Goal: Task Accomplishment & Management: Manage account settings

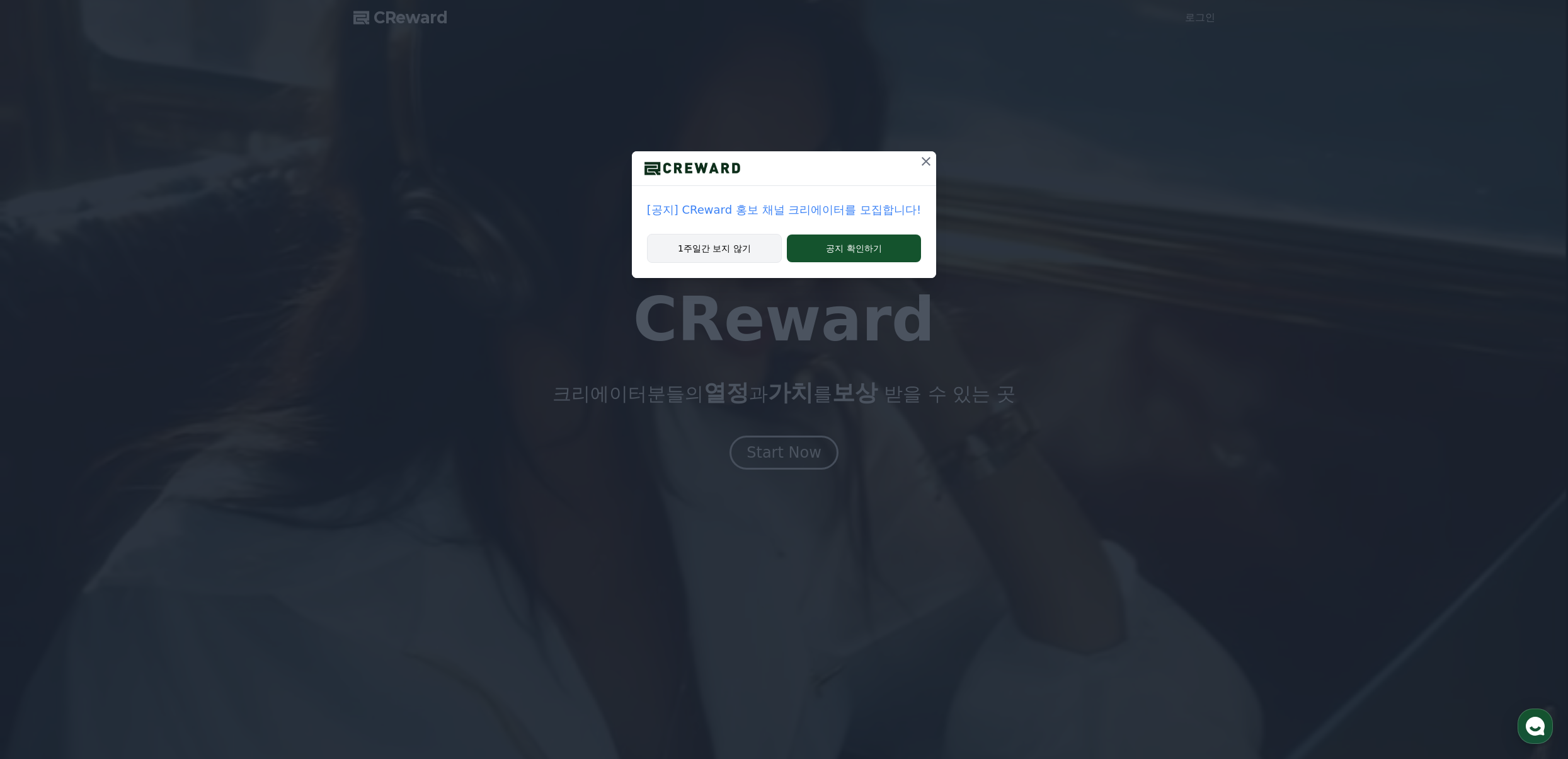
click at [733, 245] on button "1주일간 보지 않기" at bounding box center [715, 248] width 135 height 29
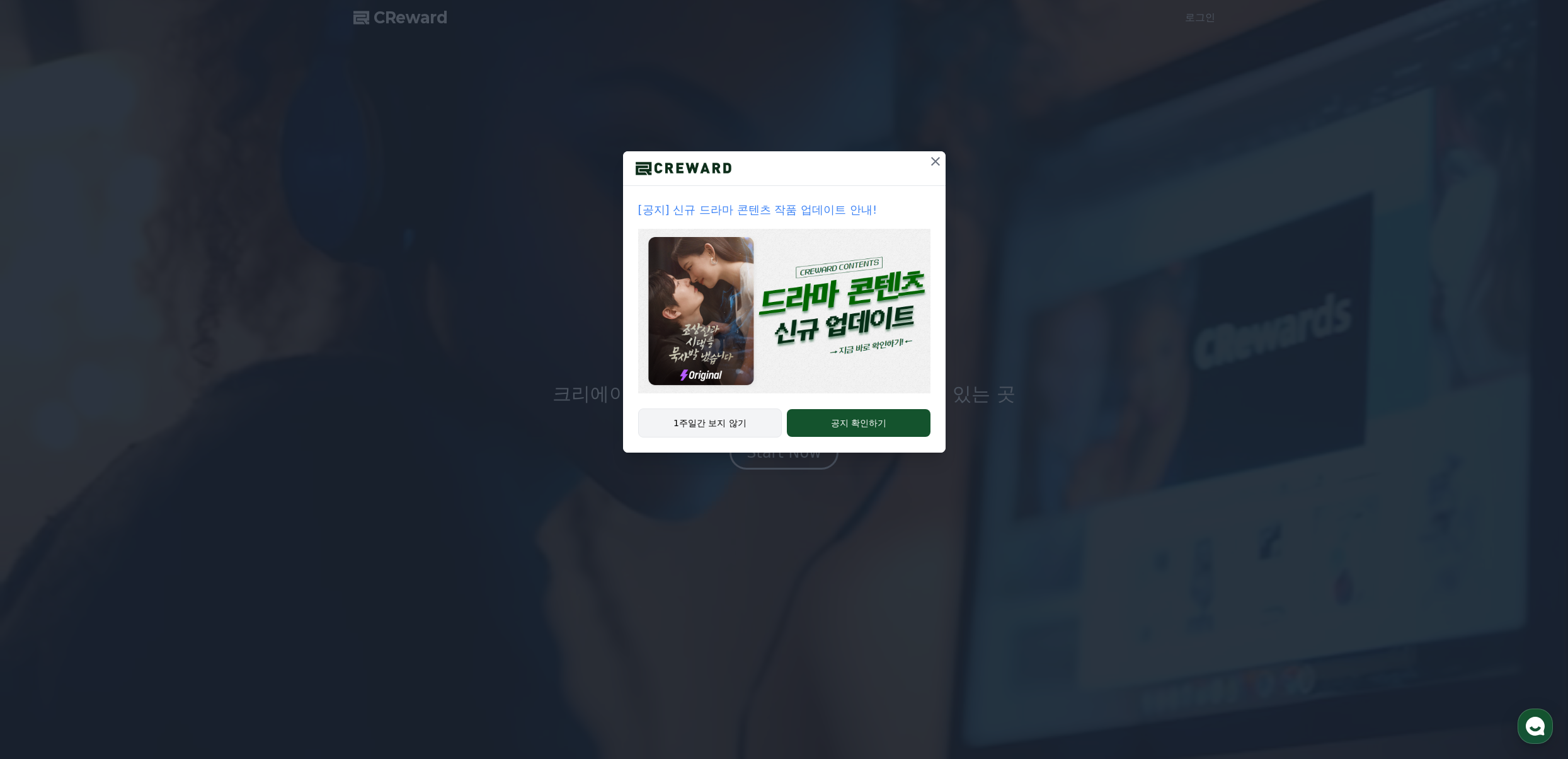
click at [714, 426] on button "1주일간 보지 않기" at bounding box center [710, 423] width 145 height 29
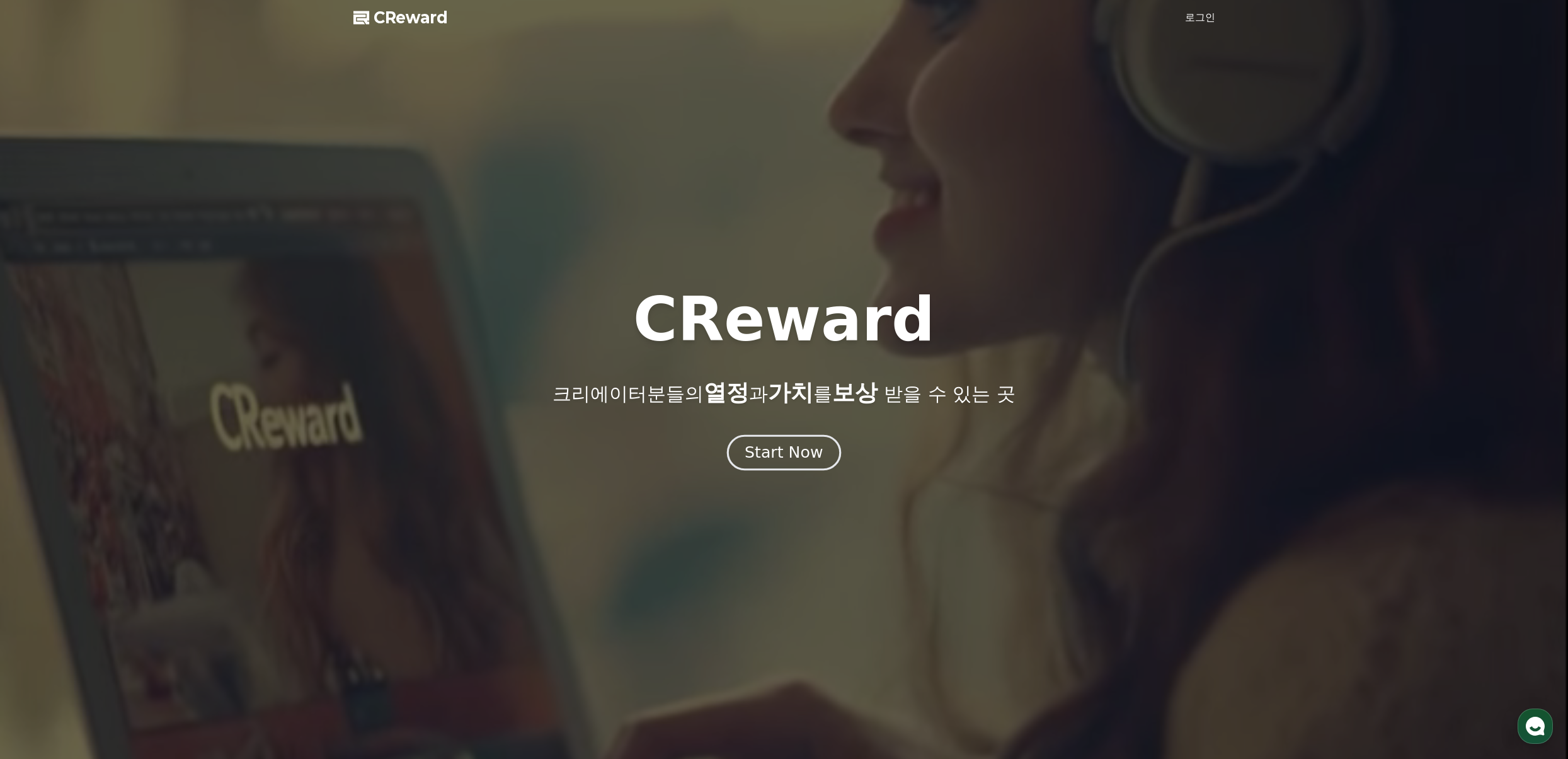
click at [768, 448] on div "Start Now" at bounding box center [783, 453] width 78 height 21
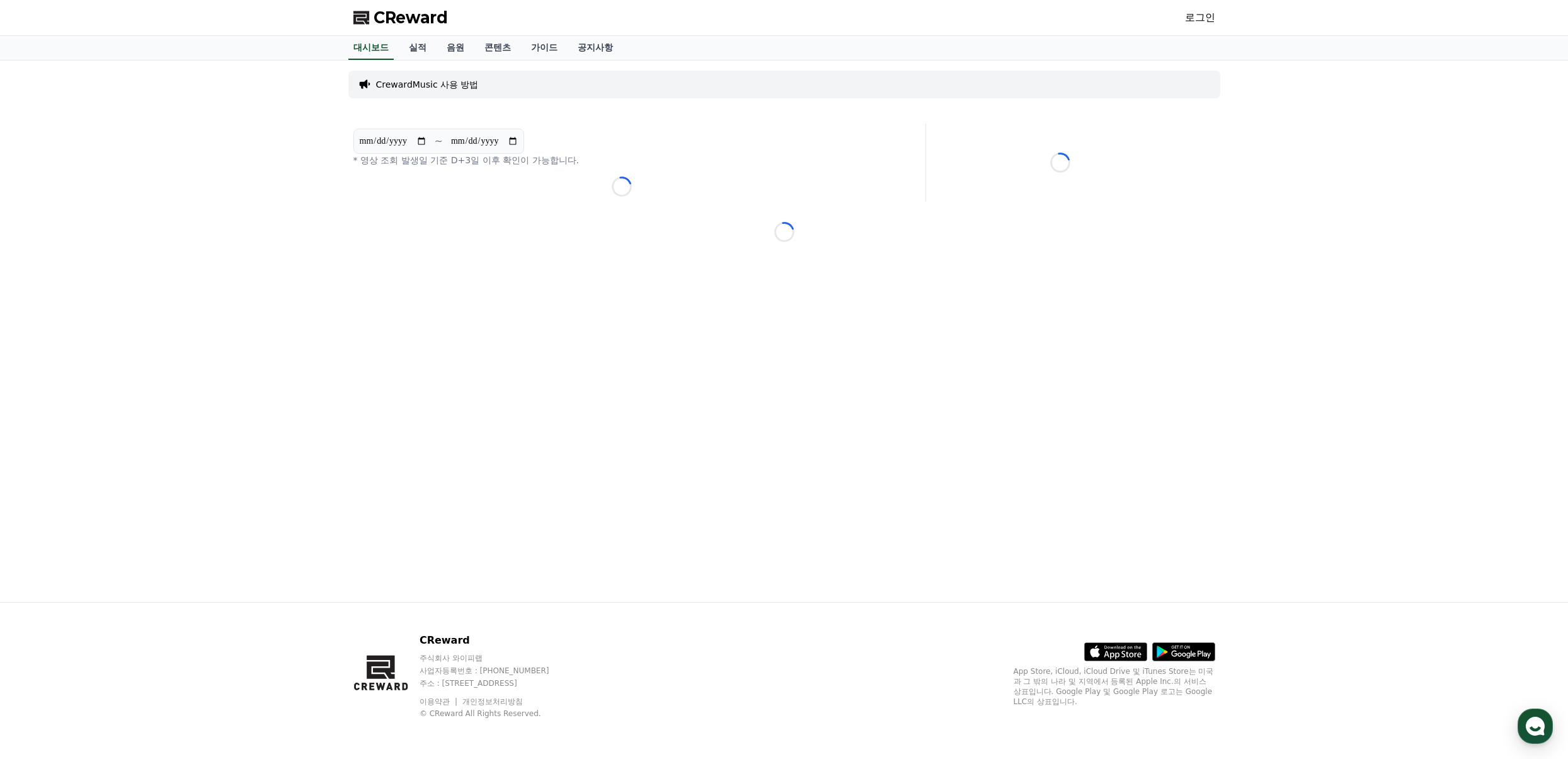
click at [1194, 18] on link "로그인" at bounding box center [1200, 17] width 30 height 15
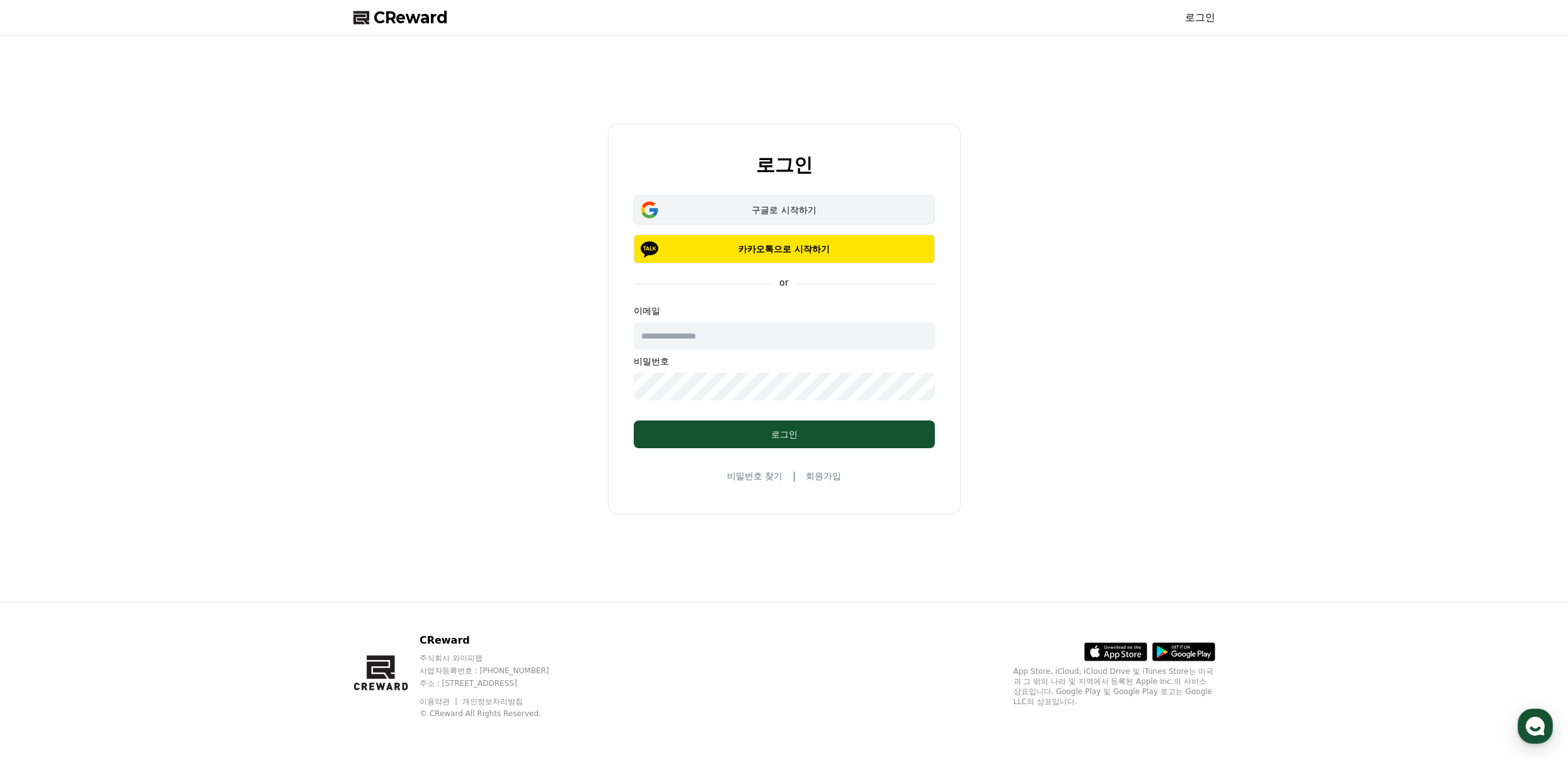
click at [817, 203] on button "구글로 시작하기" at bounding box center [784, 210] width 301 height 29
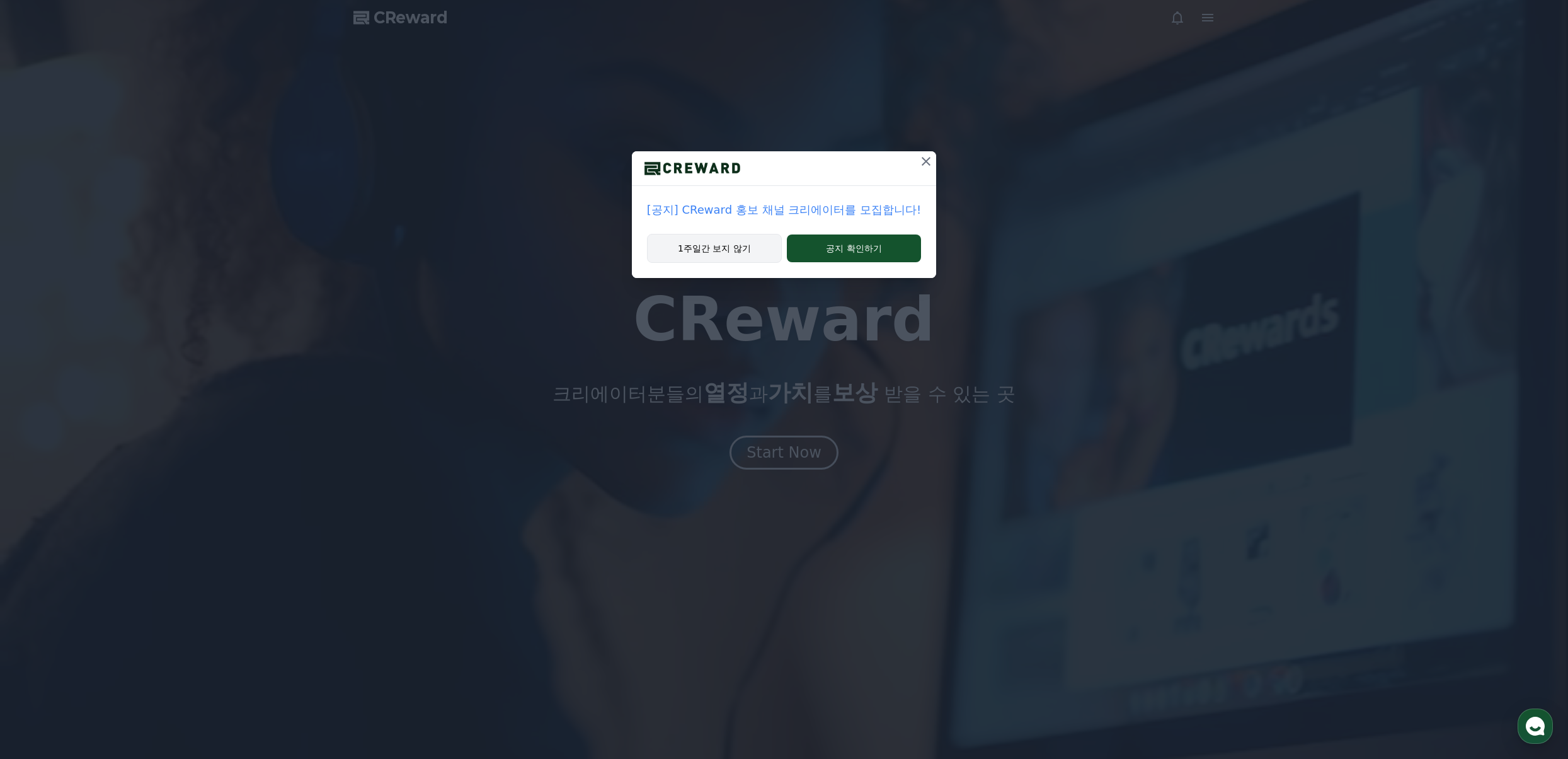
click at [715, 252] on button "1주일간 보지 않기" at bounding box center [715, 248] width 135 height 29
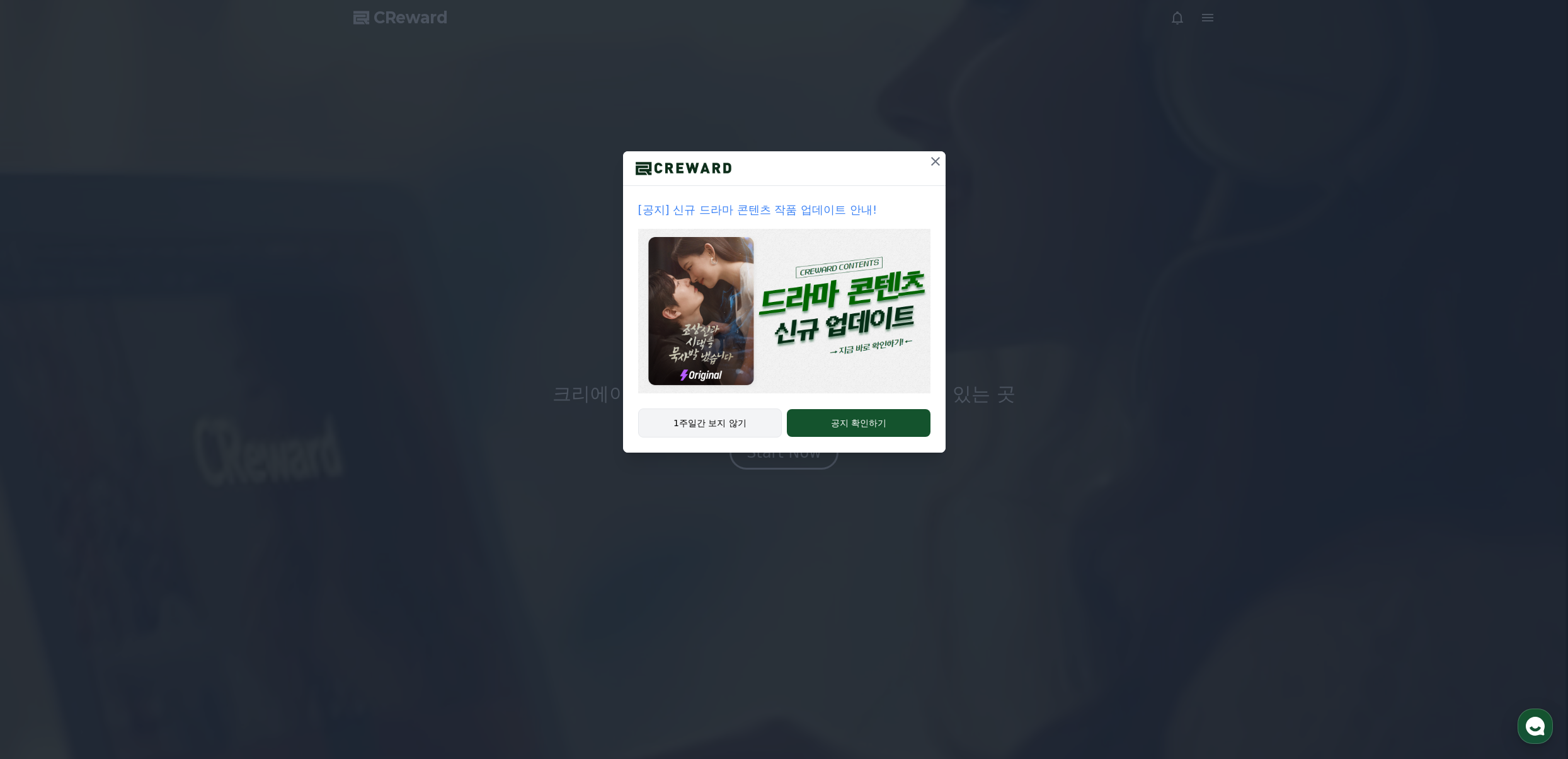
click at [674, 422] on button "1주일간 보지 않기" at bounding box center [710, 423] width 145 height 29
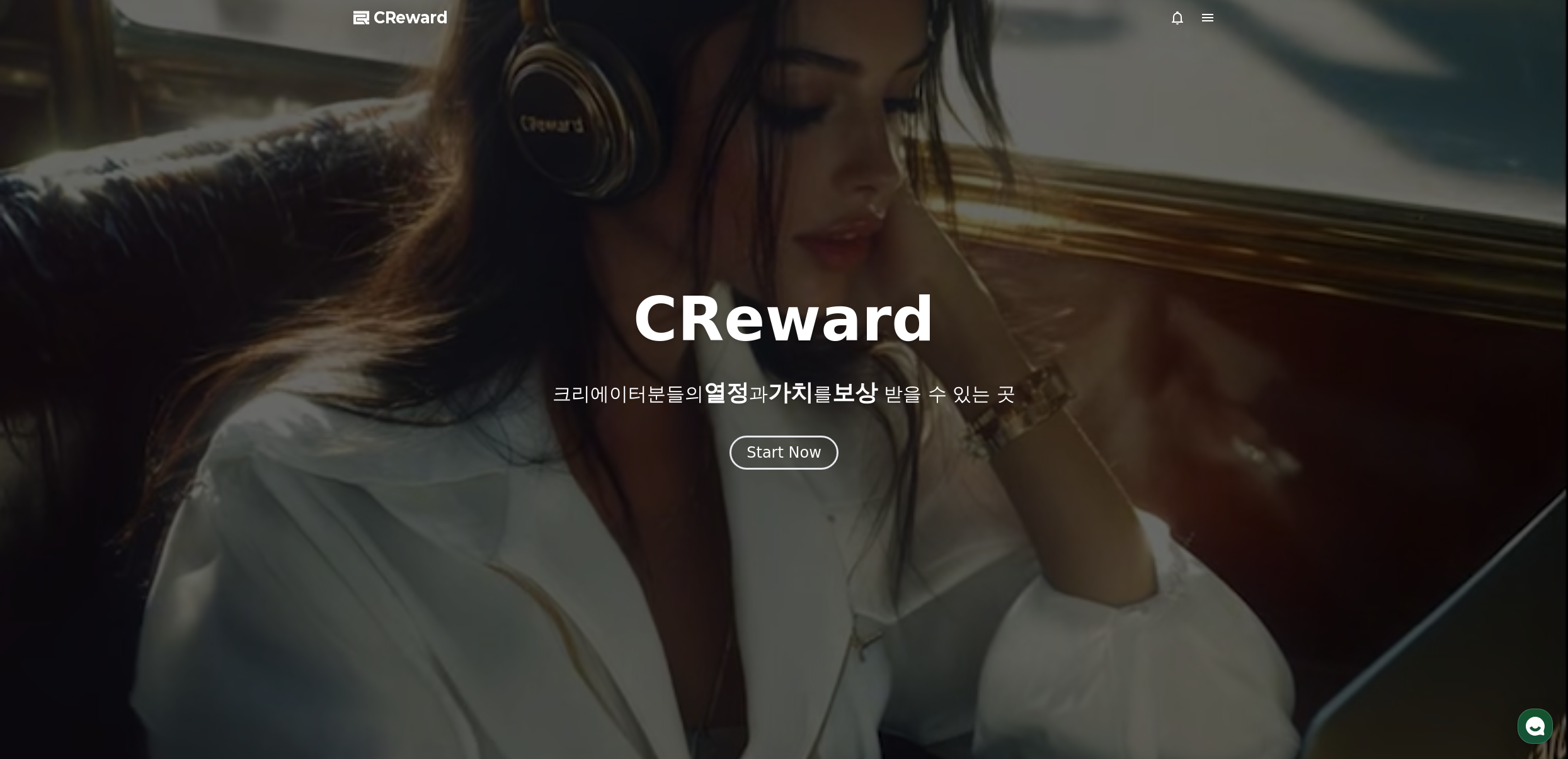
click at [1216, 11] on div at bounding box center [784, 379] width 1568 height 759
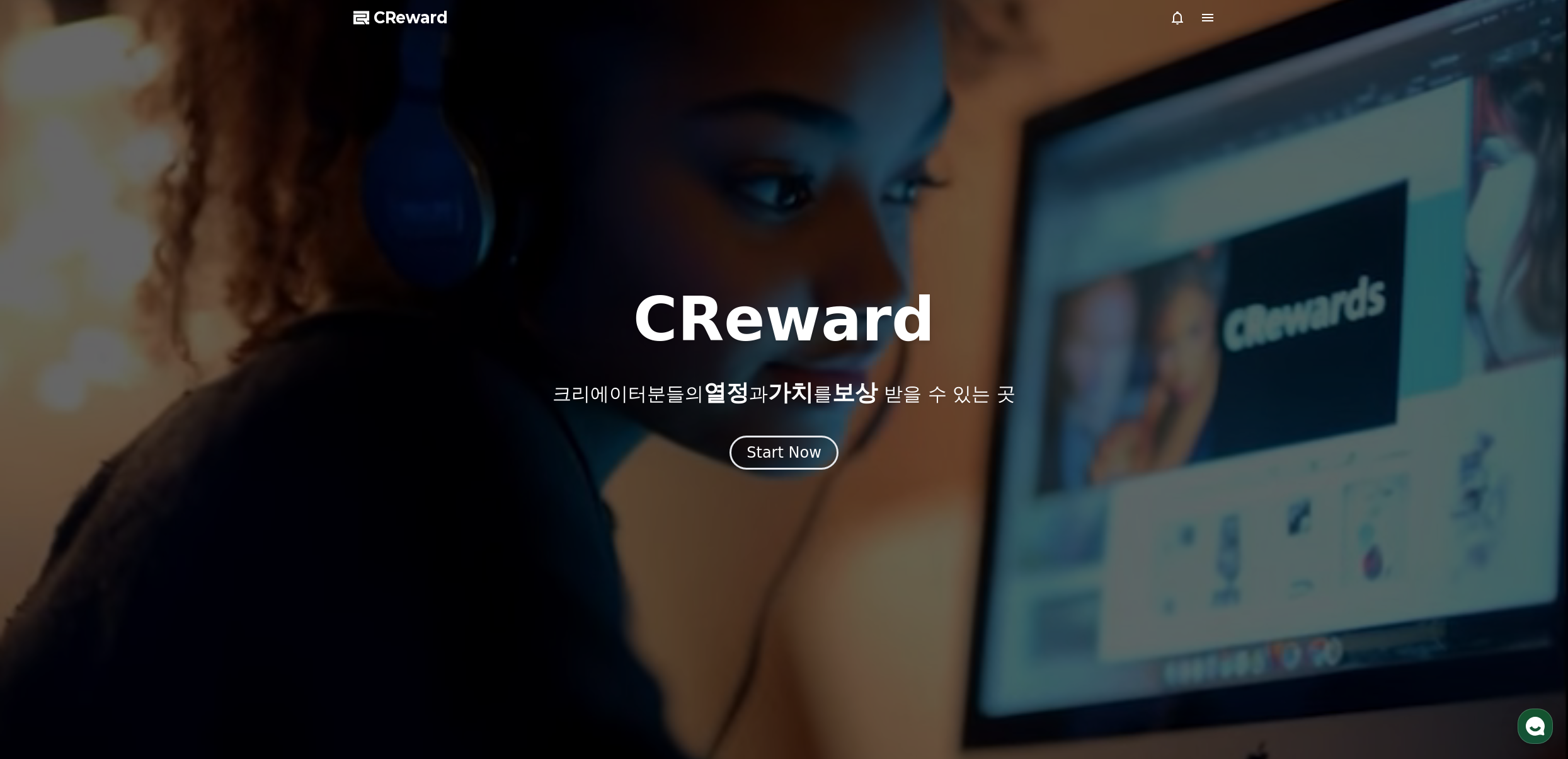
click at [1208, 18] on icon at bounding box center [1208, 17] width 15 height 15
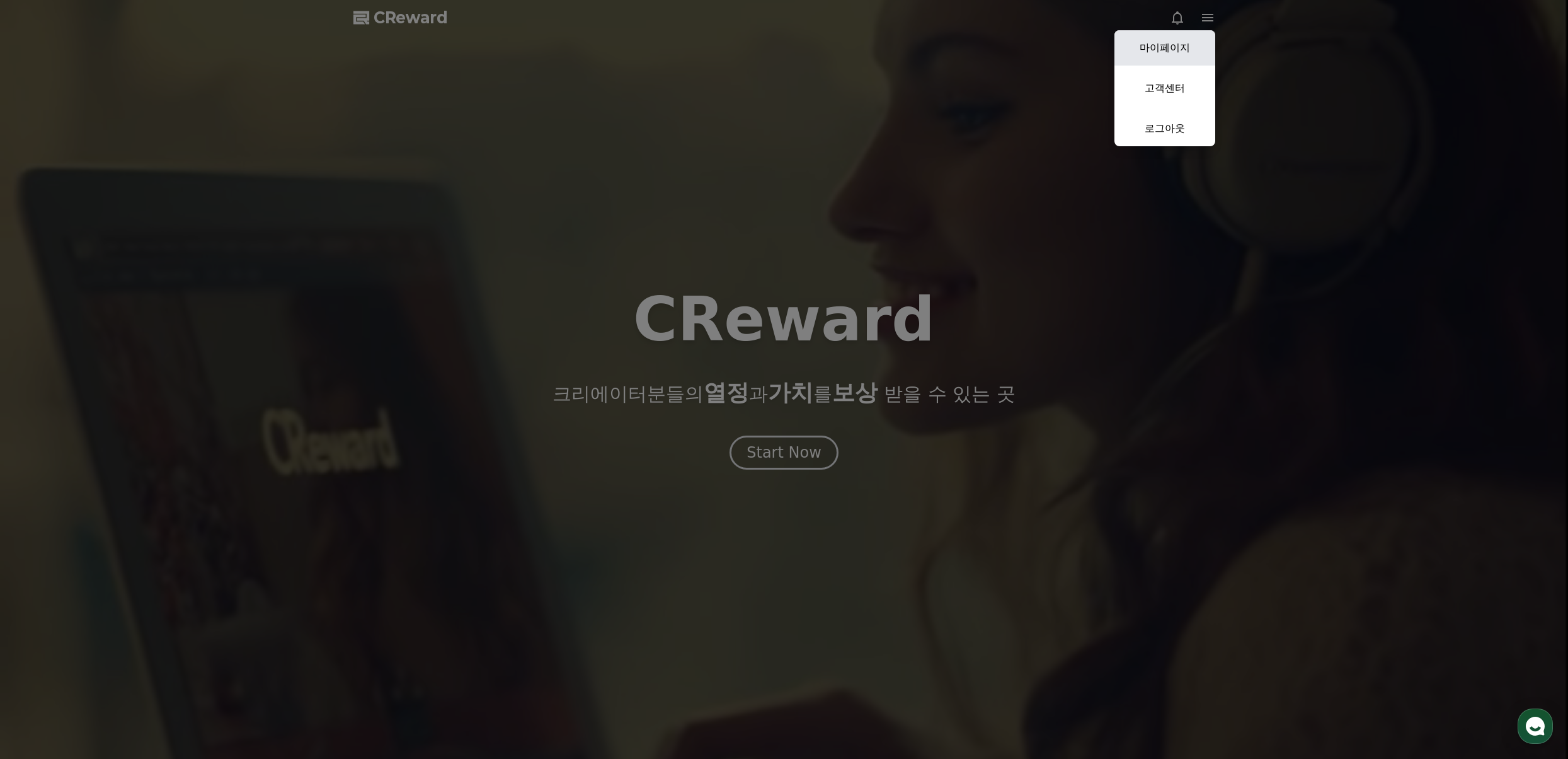
click at [1189, 35] on link "마이페이지" at bounding box center [1165, 47] width 101 height 35
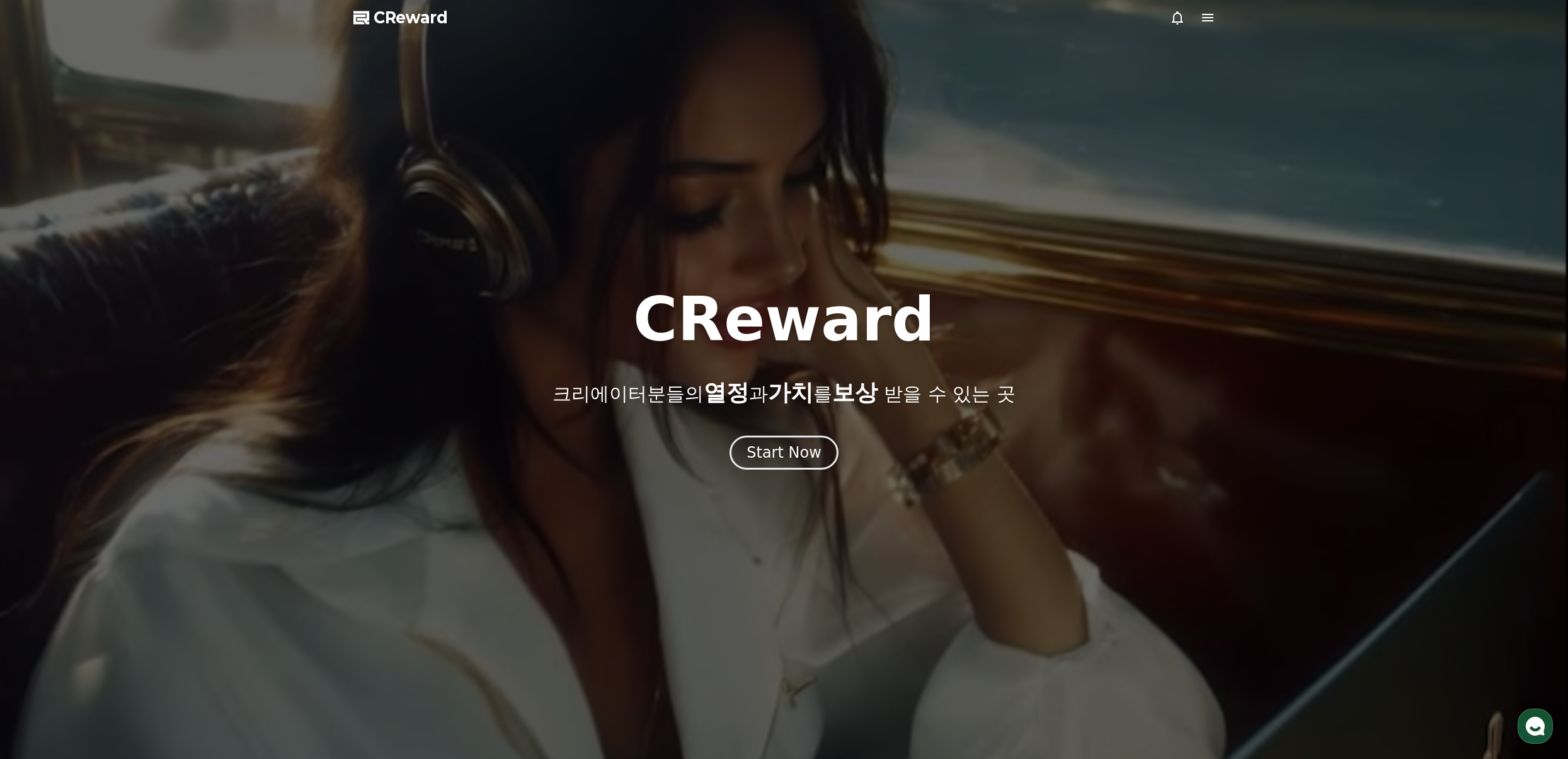
select select "**********"
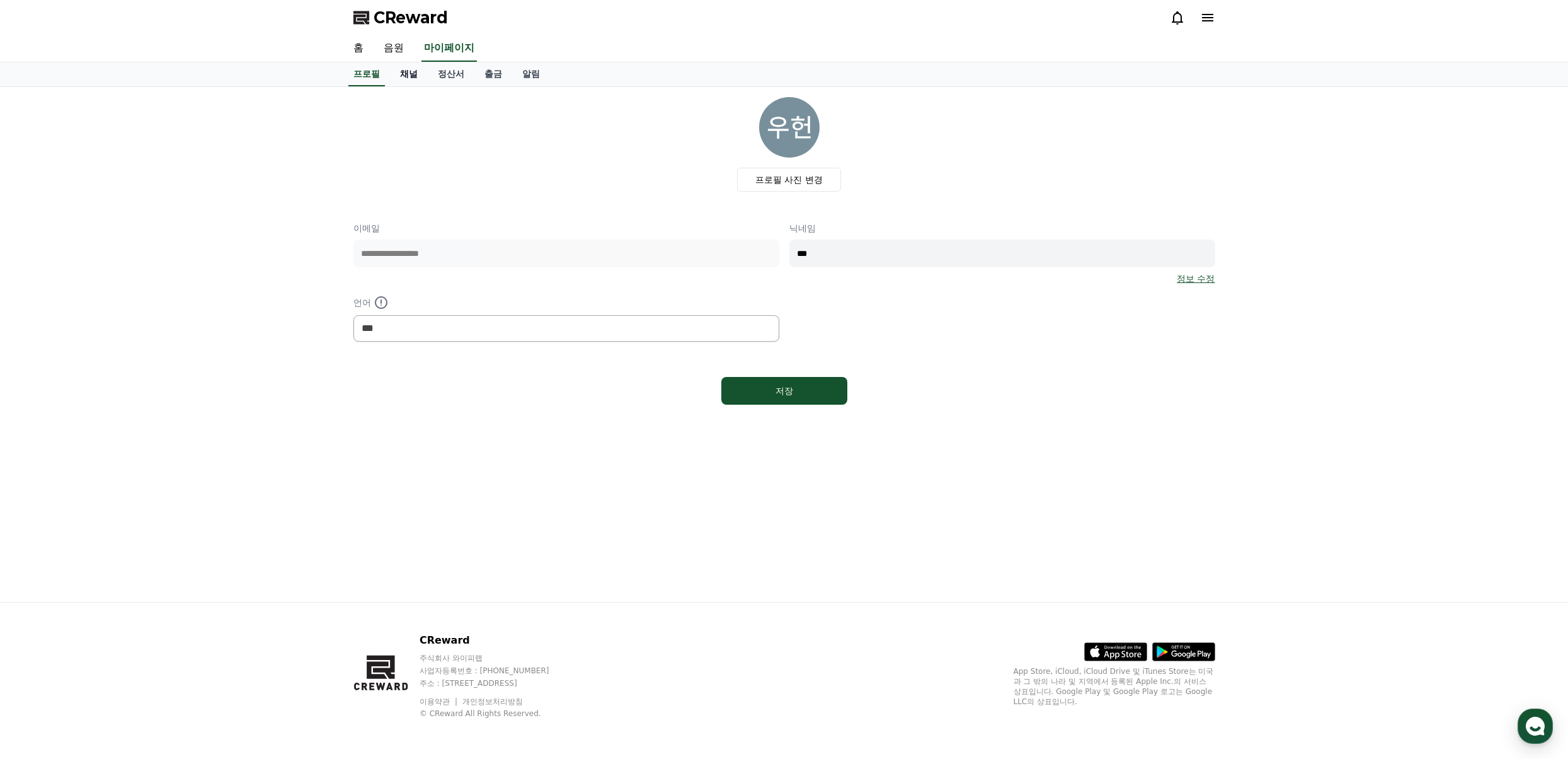
click at [402, 76] on link "채널" at bounding box center [409, 74] width 38 height 24
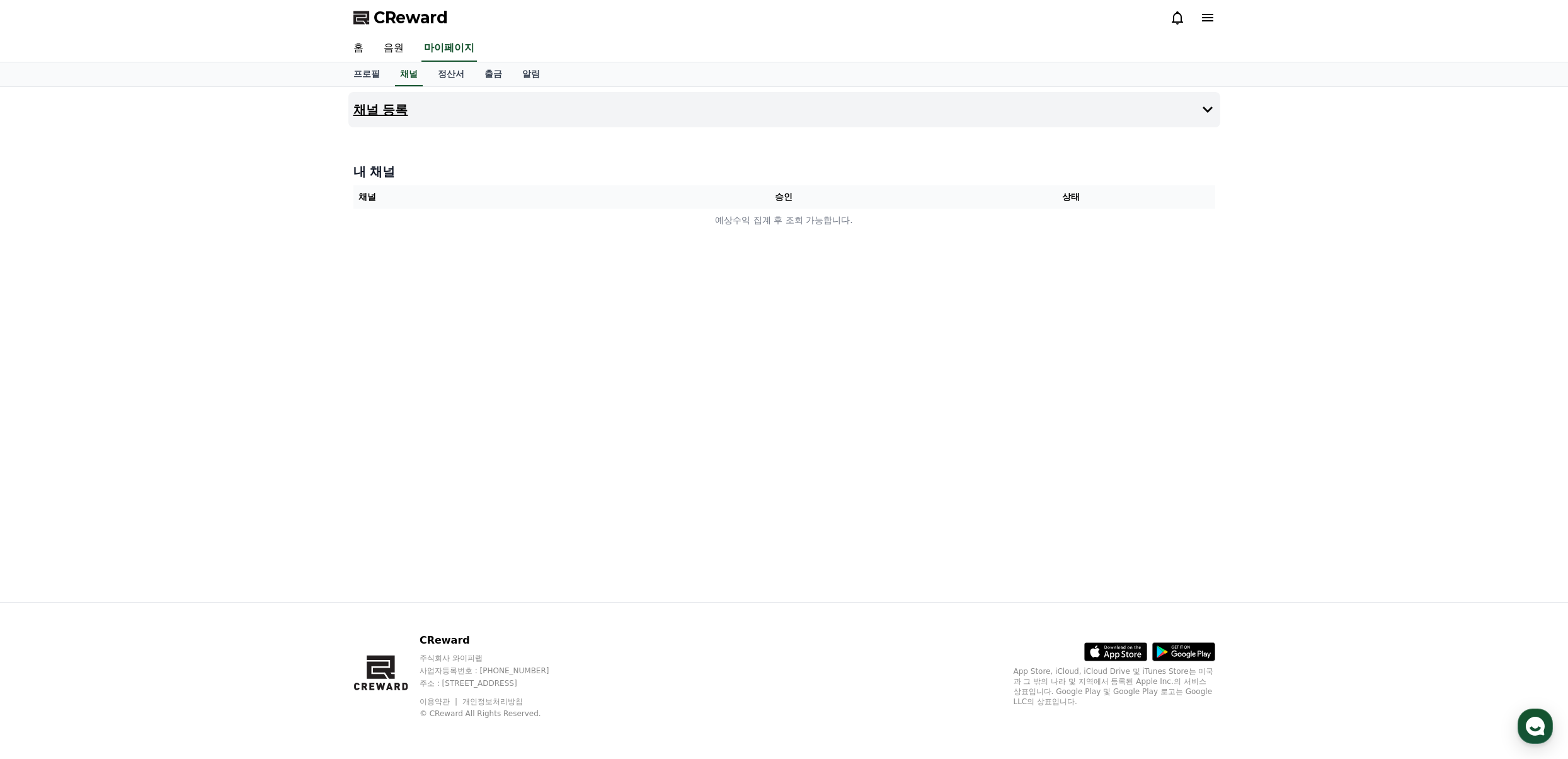
click at [435, 106] on button "채널 등록" at bounding box center [784, 110] width 872 height 35
